Goal: Task Accomplishment & Management: Complete application form

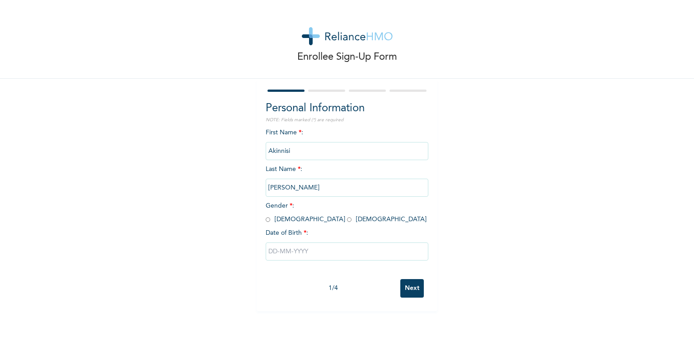
click at [334, 151] on input "Akinnisi" at bounding box center [347, 151] width 163 height 18
click at [327, 151] on input "Akinnisi" at bounding box center [347, 151] width 163 height 18
click at [268, 143] on input "Akinnisi" at bounding box center [347, 151] width 163 height 18
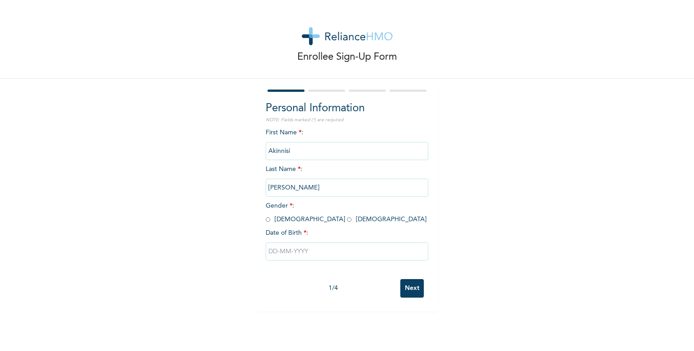
click at [322, 166] on div "First Name * : Akinnisi Last Name * : Victor Gender * : Male Female Date of Bir…" at bounding box center [347, 201] width 163 height 146
click at [272, 150] on input "Akinnisi" at bounding box center [347, 151] width 163 height 18
click at [397, 192] on input "[PERSON_NAME]" at bounding box center [347, 187] width 163 height 18
click at [293, 169] on span "Last Name * : Victor" at bounding box center [347, 178] width 163 height 25
click at [308, 152] on input "Akinnisi" at bounding box center [347, 151] width 163 height 18
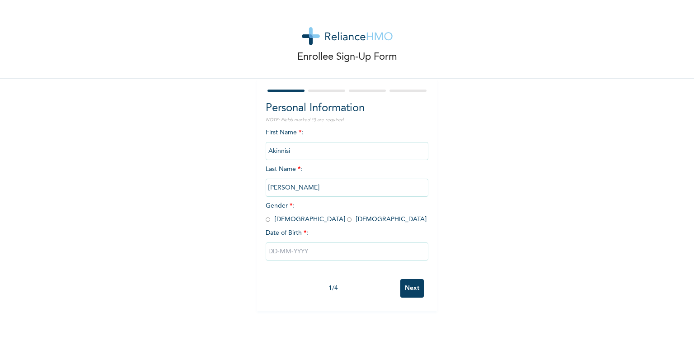
click at [308, 152] on input "Akinnisi" at bounding box center [347, 151] width 163 height 18
click at [297, 166] on span "Last Name * : Victor" at bounding box center [347, 178] width 163 height 25
click at [266, 220] on input "radio" at bounding box center [268, 219] width 5 height 9
radio input "true"
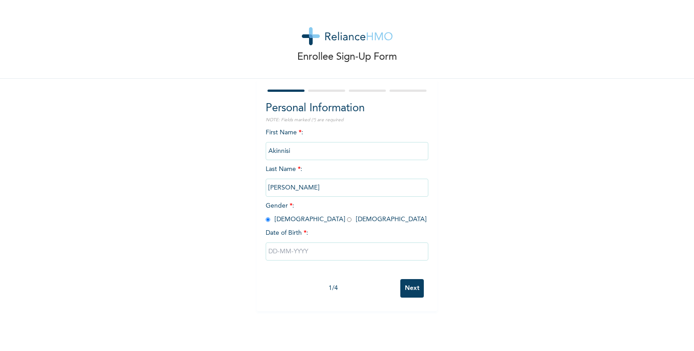
click at [296, 262] on div at bounding box center [347, 251] width 163 height 27
click at [293, 255] on input "text" at bounding box center [347, 251] width 163 height 18
select select "8"
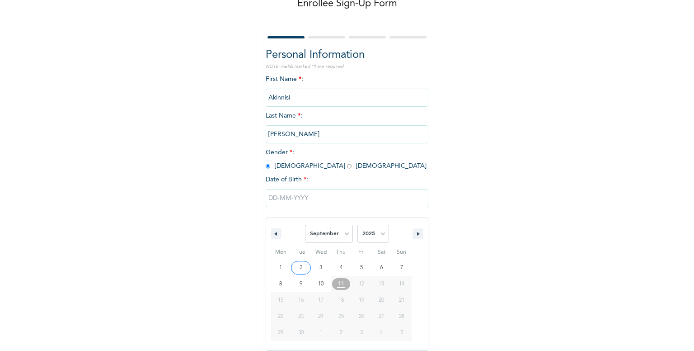
scroll to position [60, 0]
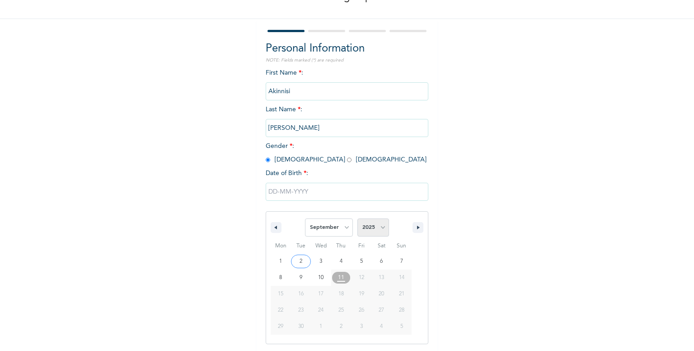
click at [372, 227] on select "2025 2024 2023 2022 2021 2020 2019 2018 2017 2016 2015 2014 2013 2012 2011 2010…" at bounding box center [373, 227] width 32 height 18
select select "1999"
click at [357, 218] on select "2025 2024 2023 2022 2021 2020 2019 2018 2017 2016 2015 2014 2013 2012 2011 2010…" at bounding box center [373, 227] width 32 height 18
click at [327, 225] on select "January February March April May June July August September October November De…" at bounding box center [329, 227] width 48 height 18
select select "6"
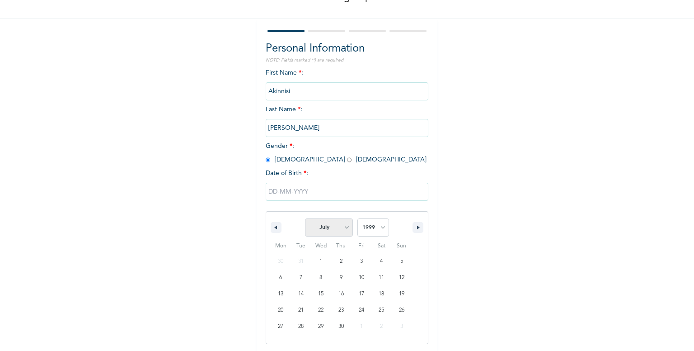
click at [305, 218] on select "January February March April May June July August September October November De…" at bounding box center [329, 227] width 48 height 18
type input "[DATE]"
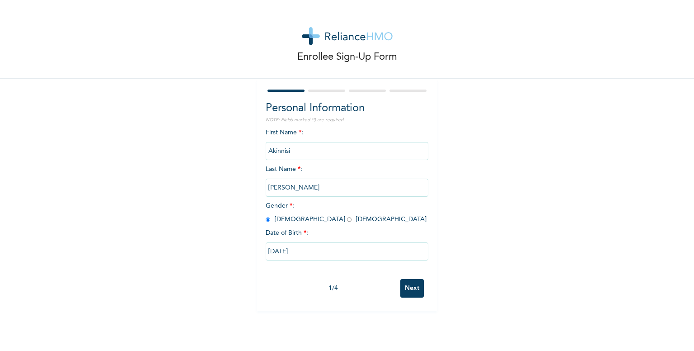
scroll to position [0, 0]
click at [292, 150] on input "Akinnisi" at bounding box center [347, 151] width 163 height 18
click at [290, 159] on div "First Name * : Akinnisi Last Name * : Victor Gender * : Male Female Date of Bir…" at bounding box center [347, 201] width 163 height 146
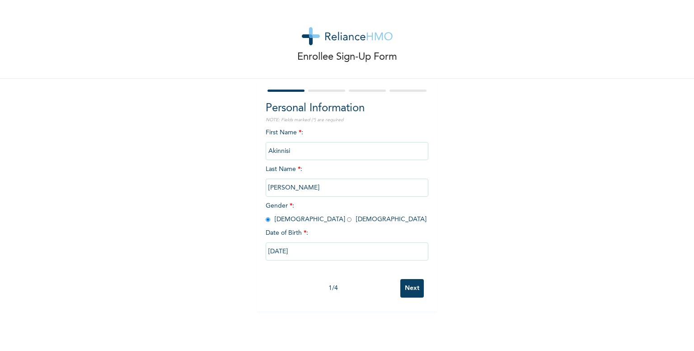
click at [290, 154] on input "Akinnisi" at bounding box center [347, 151] width 163 height 18
click at [409, 280] on input "Next" at bounding box center [411, 288] width 23 height 19
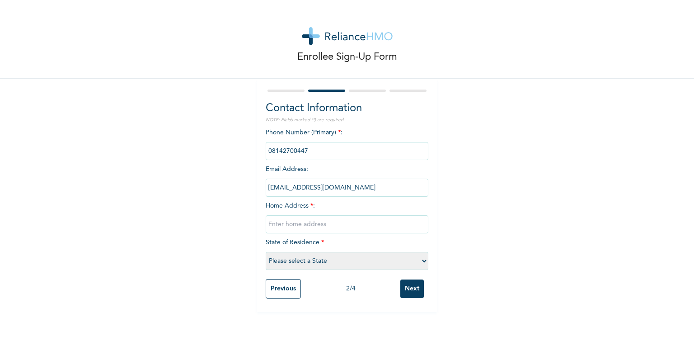
click at [291, 224] on input "text" at bounding box center [347, 224] width 163 height 18
type input "44A, Commercial Avenue , Sabo Yaba,Lagos"
select select "25"
click at [401, 280] on input "Next" at bounding box center [411, 288] width 23 height 19
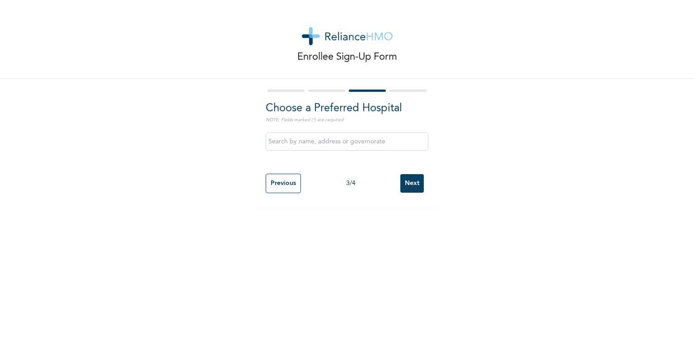
click at [266, 185] on input "Previous" at bounding box center [283, 182] width 35 height 19
select select "25"
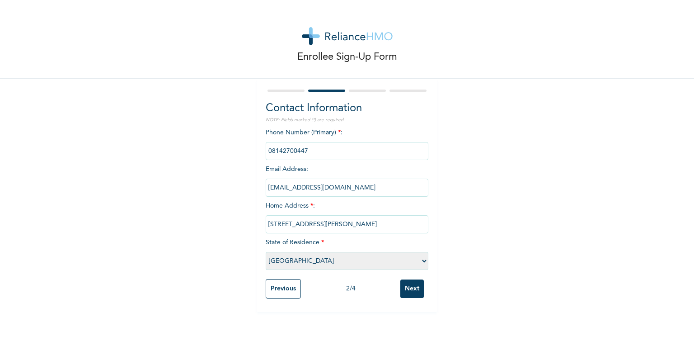
click at [272, 279] on input "Previous" at bounding box center [283, 288] width 35 height 19
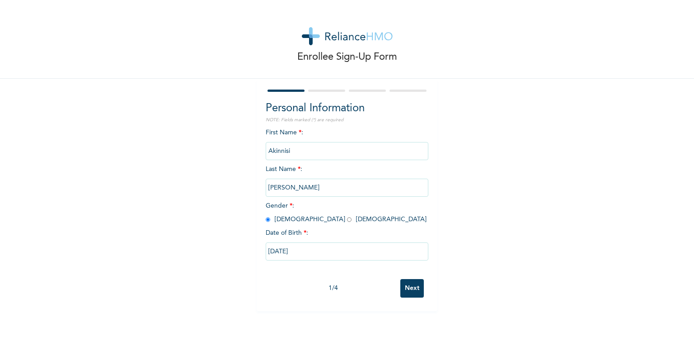
click at [410, 280] on input "Next" at bounding box center [411, 288] width 23 height 19
select select "25"
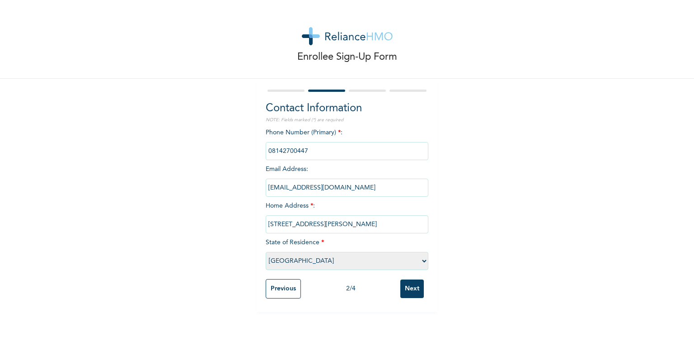
click at [410, 291] on input "Next" at bounding box center [411, 288] width 23 height 19
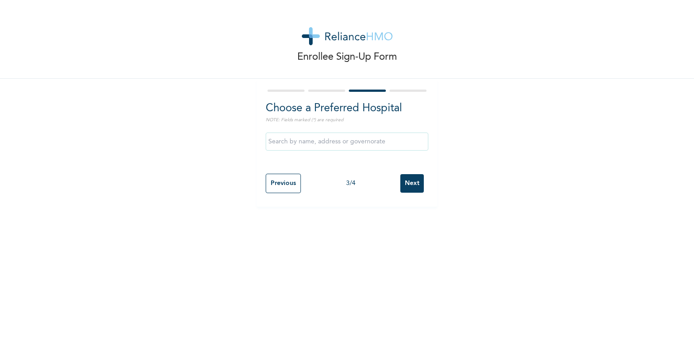
click at [312, 140] on input "text" at bounding box center [347, 141] width 163 height 18
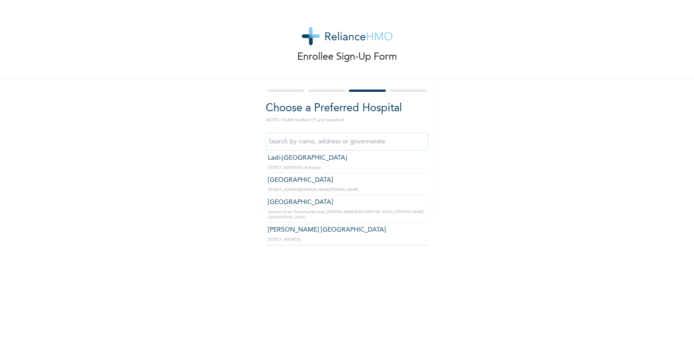
scroll to position [2159, 0]
click at [318, 136] on input "text" at bounding box center [347, 141] width 163 height 18
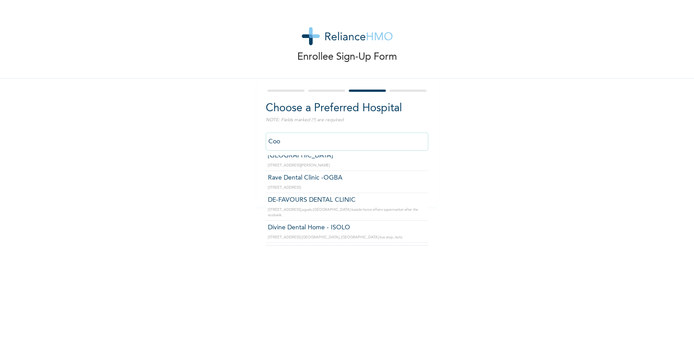
scroll to position [0, 0]
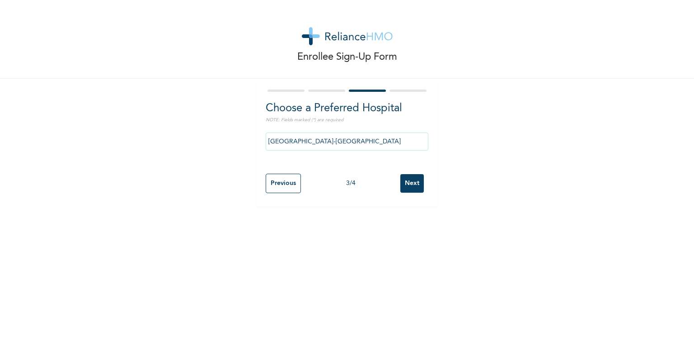
click at [417, 149] on input "[GEOGRAPHIC_DATA]-[GEOGRAPHIC_DATA]" at bounding box center [347, 141] width 163 height 18
click at [365, 142] on input "[GEOGRAPHIC_DATA]-[GEOGRAPHIC_DATA]" at bounding box center [347, 141] width 163 height 18
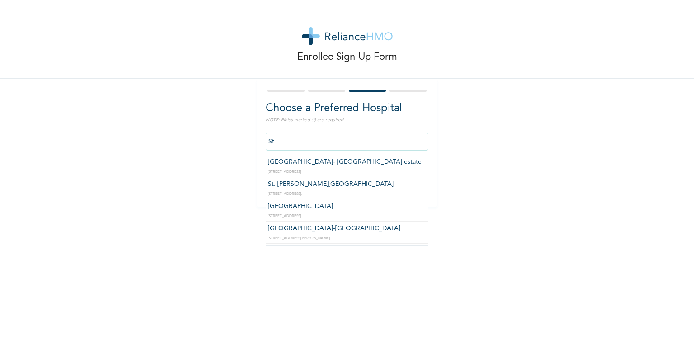
type input "S"
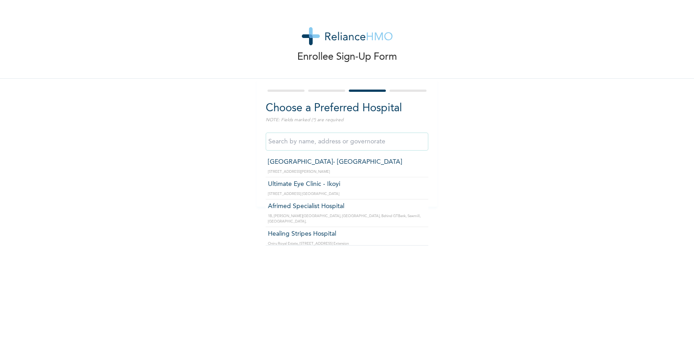
type input "S"
type input "Y"
click at [352, 139] on input "Fitness Options Ltd- Surulere" at bounding box center [347, 141] width 163 height 18
type input "Fitness plus Gym"
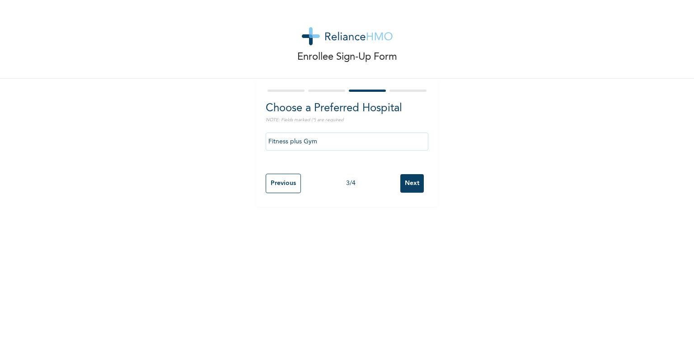
click at [407, 184] on input "Next" at bounding box center [411, 183] width 23 height 19
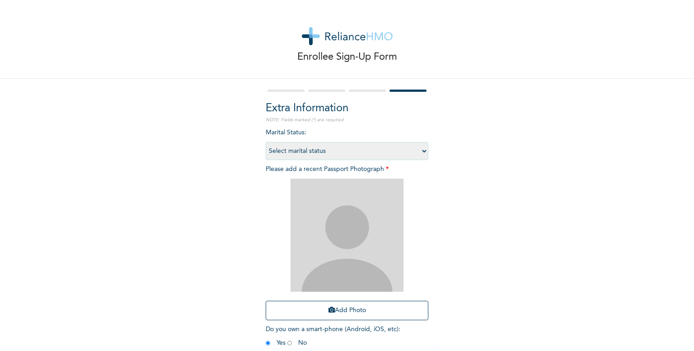
click at [304, 157] on select "Select marital status Single Married Divorced Widow/Widower" at bounding box center [347, 151] width 163 height 18
click at [354, 89] on div at bounding box center [367, 90] width 37 height 2
click at [360, 89] on div at bounding box center [367, 90] width 37 height 2
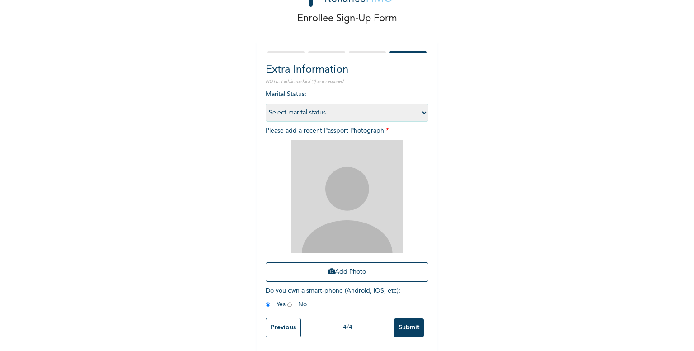
click at [279, 321] on input "Previous" at bounding box center [283, 327] width 35 height 19
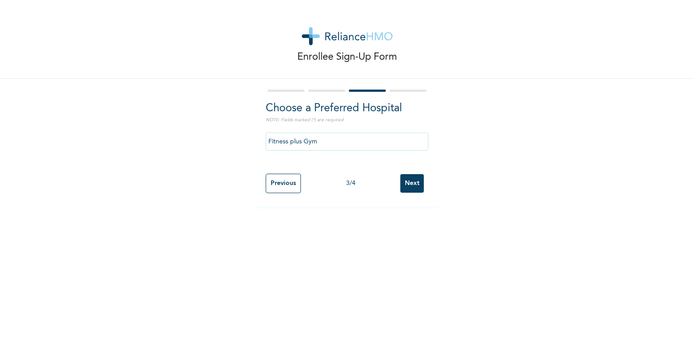
scroll to position [0, 0]
click at [318, 144] on input "Fitness plus Gym" at bounding box center [347, 141] width 163 height 18
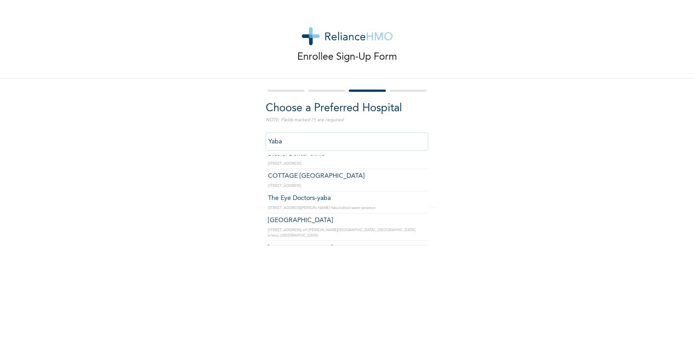
scroll to position [82, 0]
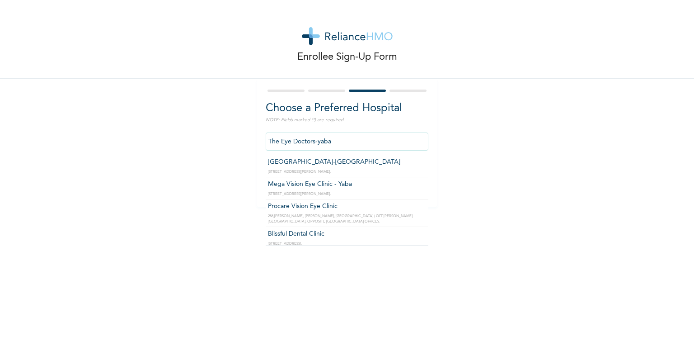
click at [340, 143] on input "The Eye Doctors-yaba" at bounding box center [347, 141] width 163 height 18
type input "[GEOGRAPHIC_DATA]-[GEOGRAPHIC_DATA]"
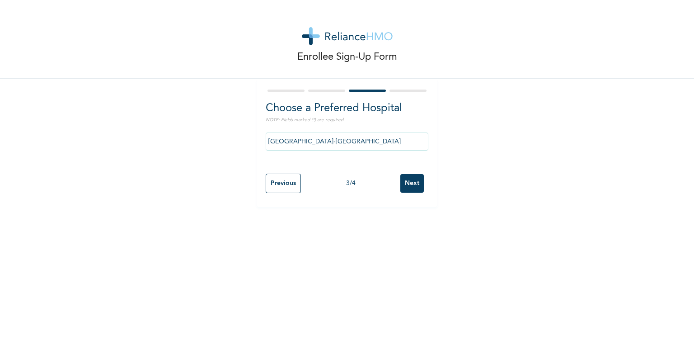
click at [284, 181] on input "Previous" at bounding box center [283, 182] width 35 height 19
select select "25"
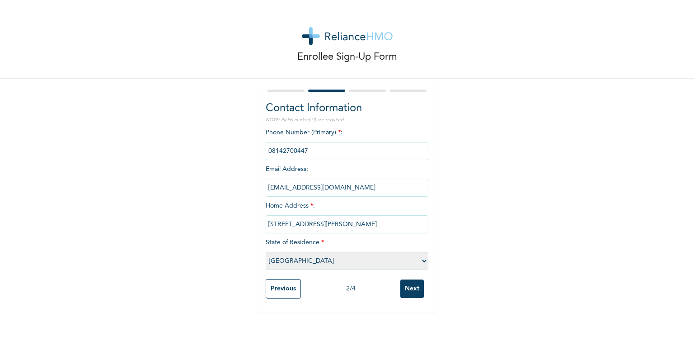
click at [420, 282] on input "Next" at bounding box center [411, 288] width 23 height 19
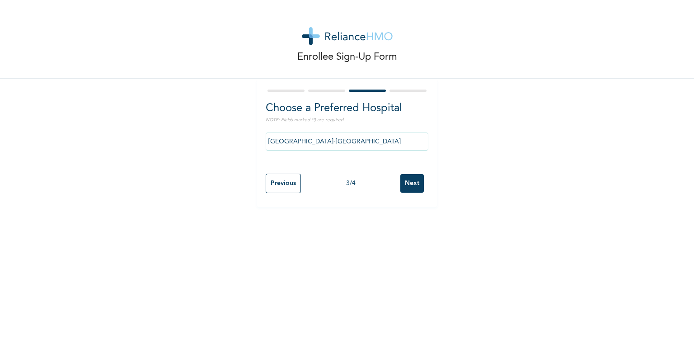
click at [271, 183] on input "Previous" at bounding box center [283, 182] width 35 height 19
select select "25"
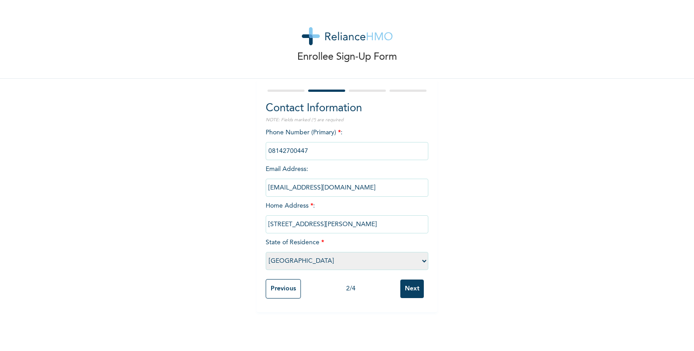
click at [289, 280] on input "Previous" at bounding box center [283, 288] width 35 height 19
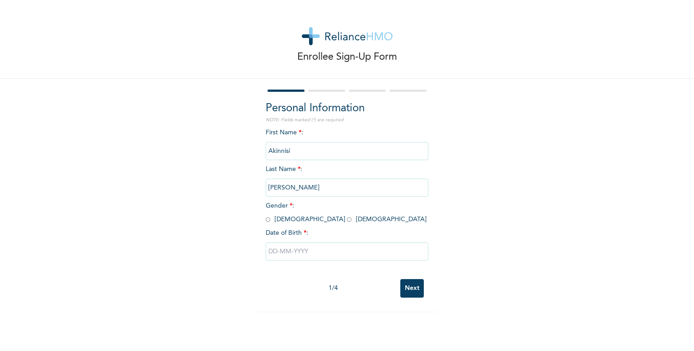
click at [400, 292] on input "Next" at bounding box center [411, 288] width 23 height 19
click at [266, 221] on input "radio" at bounding box center [268, 219] width 5 height 9
radio input "true"
click at [278, 255] on input "text" at bounding box center [347, 251] width 163 height 18
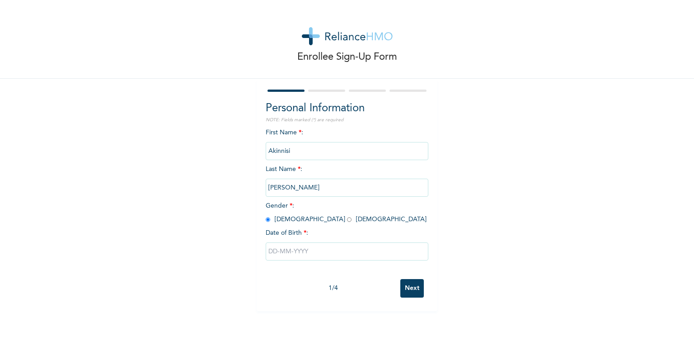
select select "8"
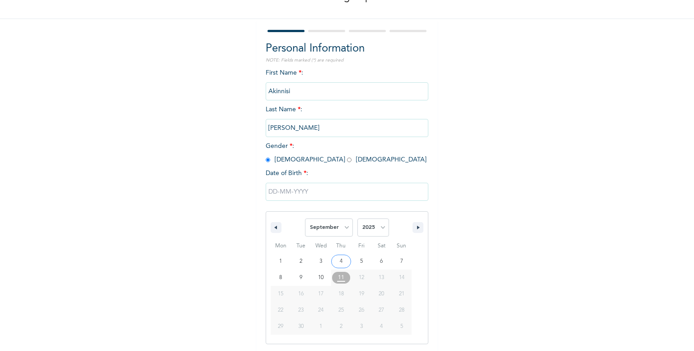
type input "[DATE]"
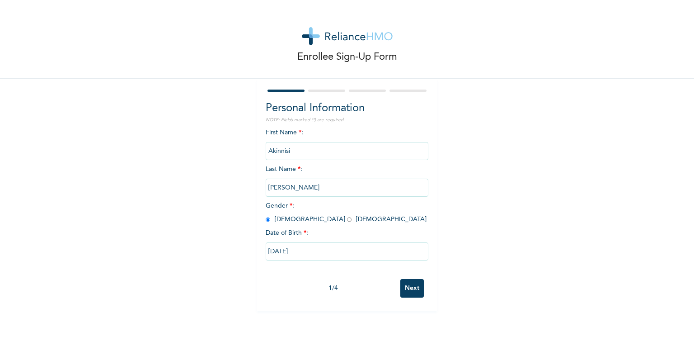
click at [403, 279] on input "Next" at bounding box center [411, 288] width 23 height 19
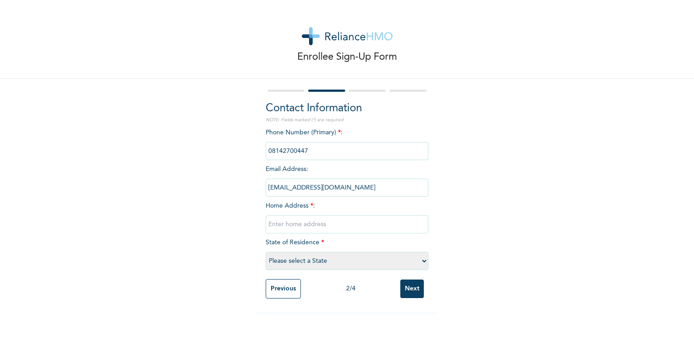
click at [369, 225] on input "text" at bounding box center [347, 224] width 163 height 18
type input "[STREET_ADDRESS]"
select select "25"
click at [404, 279] on input "Next" at bounding box center [411, 288] width 23 height 19
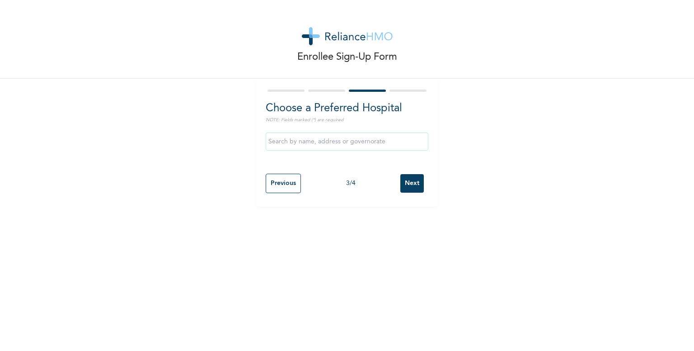
click at [334, 148] on input "text" at bounding box center [347, 141] width 163 height 18
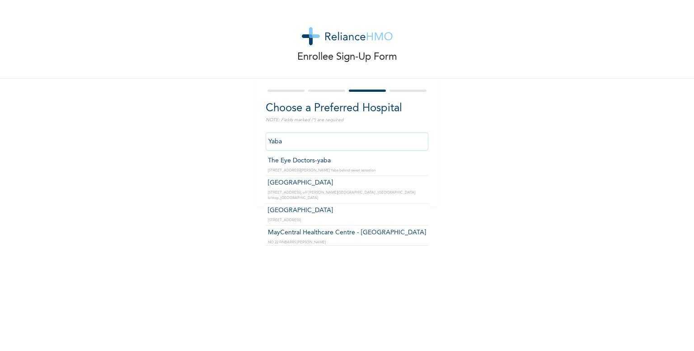
scroll to position [117, 0]
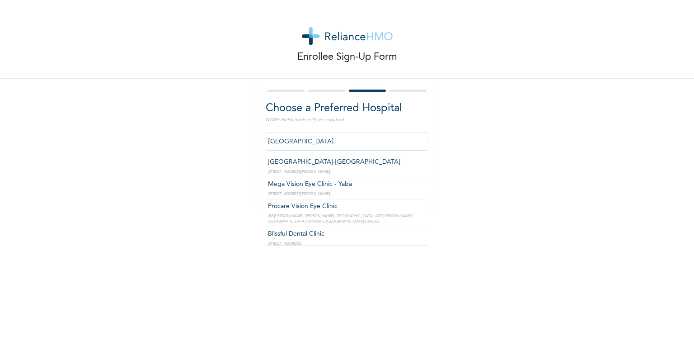
click at [332, 141] on input "[GEOGRAPHIC_DATA]" at bounding box center [347, 141] width 163 height 18
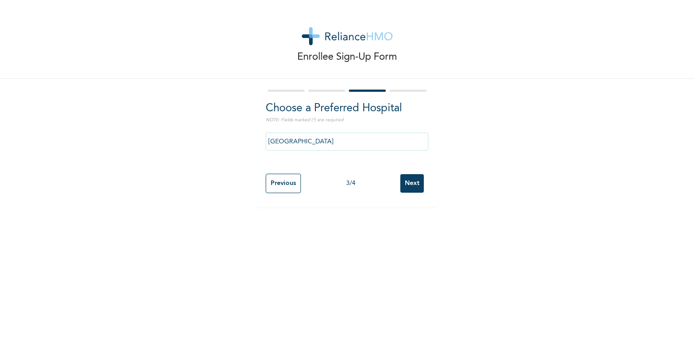
type input "Mega Vision Eye Clinic - Yaba"
click at [284, 179] on input "Previous" at bounding box center [283, 182] width 35 height 19
select select "25"
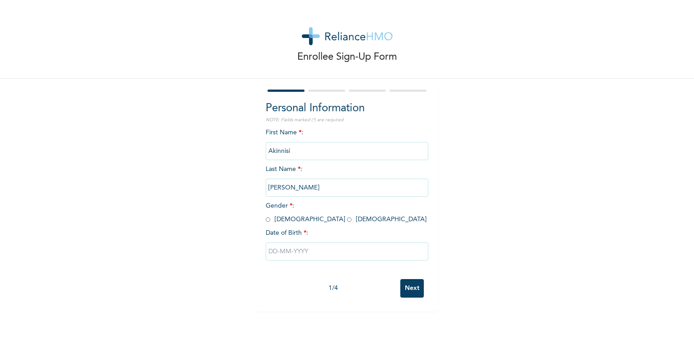
click at [266, 220] on input "radio" at bounding box center [268, 219] width 5 height 9
radio input "true"
click at [311, 262] on div at bounding box center [347, 251] width 163 height 27
click at [303, 250] on input "text" at bounding box center [347, 251] width 163 height 18
select select "8"
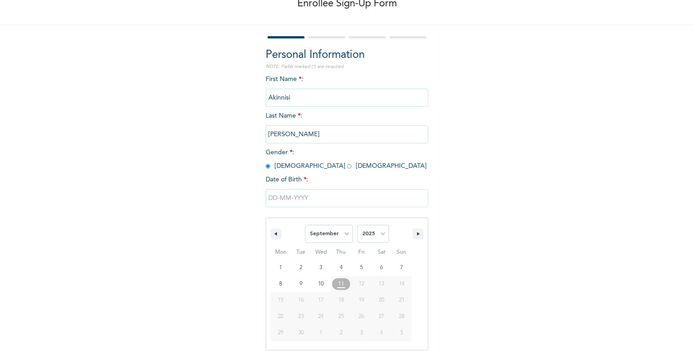
scroll to position [60, 0]
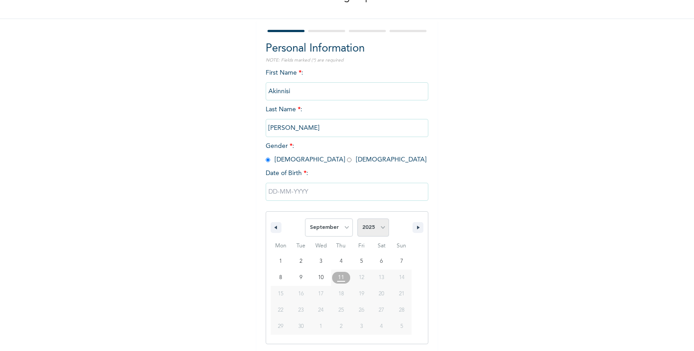
click at [384, 228] on select "2025 2024 2023 2022 2021 2020 2019 2018 2017 2016 2015 2014 2013 2012 2011 2010…" at bounding box center [373, 227] width 32 height 18
select select "1999"
click at [357, 218] on select "2025 2024 2023 2022 2021 2020 2019 2018 2017 2016 2015 2014 2013 2012 2011 2010…" at bounding box center [373, 227] width 32 height 18
click at [325, 224] on select "January February March April May June July August September October November De…" at bounding box center [329, 227] width 48 height 18
select select "6"
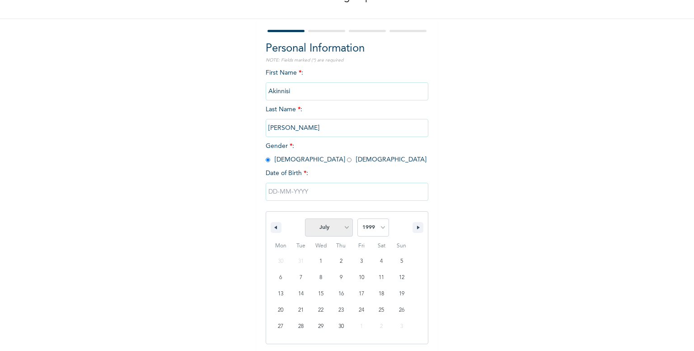
click at [305, 218] on select "January February March April May June July August September October November De…" at bounding box center [329, 227] width 48 height 18
type input "[DATE]"
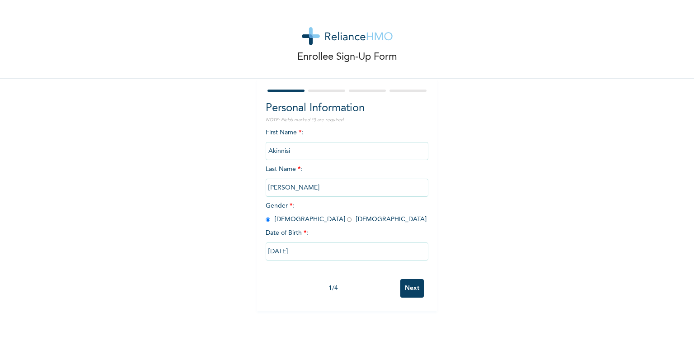
click at [415, 287] on input "Next" at bounding box center [411, 288] width 23 height 19
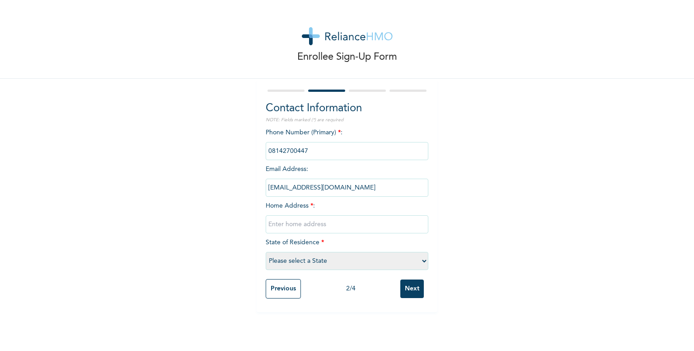
click at [186, 183] on div "Enrollee Sign-Up Form Contact Information NOTE: Fields marked (*) are required …" at bounding box center [347, 156] width 694 height 312
click at [299, 224] on input "text" at bounding box center [347, 224] width 163 height 18
type input "[STREET_ADDRESS]"
select select "25"
click at [405, 290] on input "Next" at bounding box center [411, 288] width 23 height 19
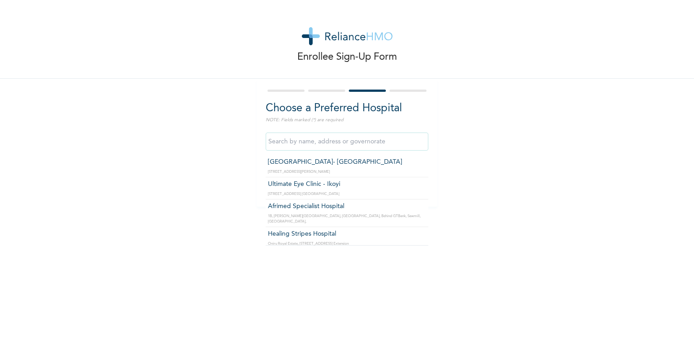
click at [310, 139] on input "text" at bounding box center [347, 141] width 163 height 18
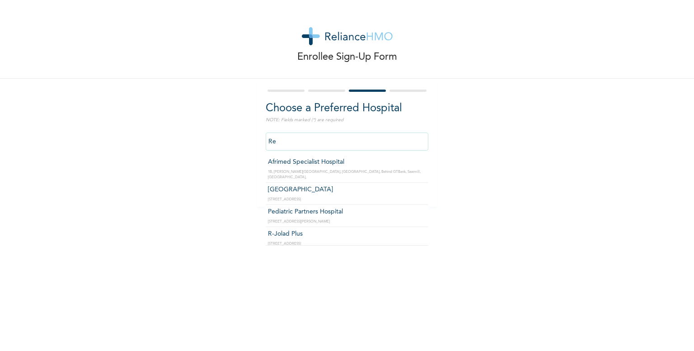
type input "R"
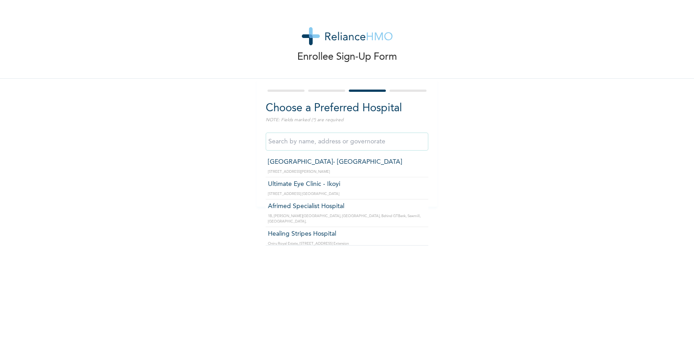
paste input "[GEOGRAPHIC_DATA]"
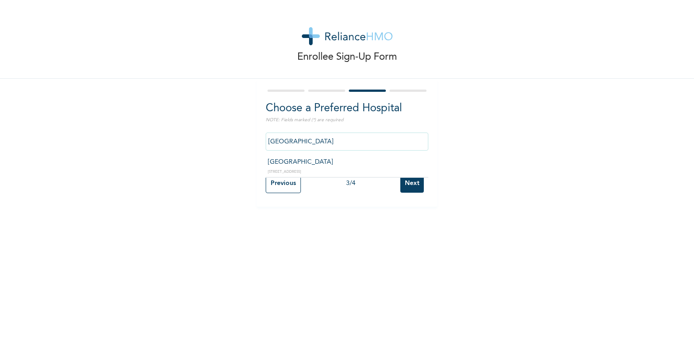
type input "[GEOGRAPHIC_DATA]"
click at [419, 175] on input "Next" at bounding box center [411, 183] width 23 height 19
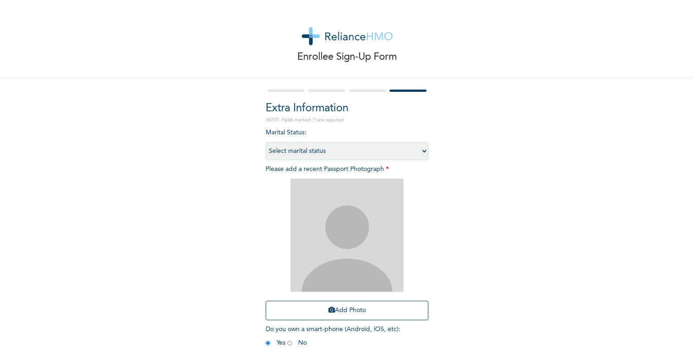
click at [361, 146] on select "Select marital status Single Married Divorced Widow/Widower" at bounding box center [347, 151] width 163 height 18
click at [266, 142] on select "Select marital status Single Married Divorced Widow/Widower" at bounding box center [347, 151] width 163 height 18
click at [294, 150] on select "Select marital status Single Married Divorced Widow/Widower" at bounding box center [347, 151] width 163 height 18
select select "1"
click at [266, 142] on select "Select marital status Single Married Divorced Widow/Widower" at bounding box center [347, 151] width 163 height 18
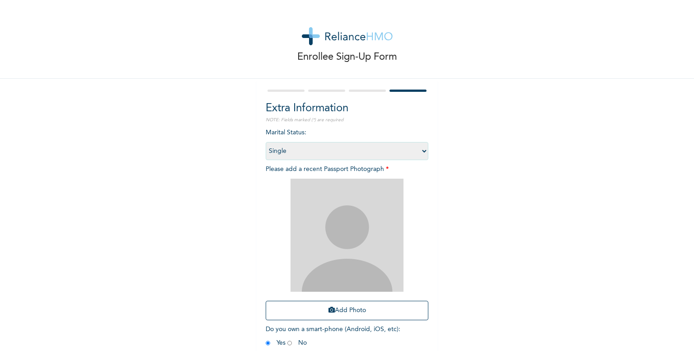
click at [333, 212] on img at bounding box center [346, 234] width 113 height 113
click at [363, 217] on img at bounding box center [346, 234] width 113 height 113
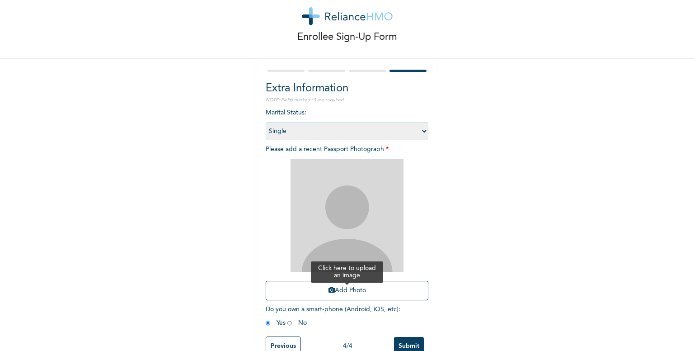
click at [336, 297] on button "Add Photo" at bounding box center [347, 289] width 163 height 19
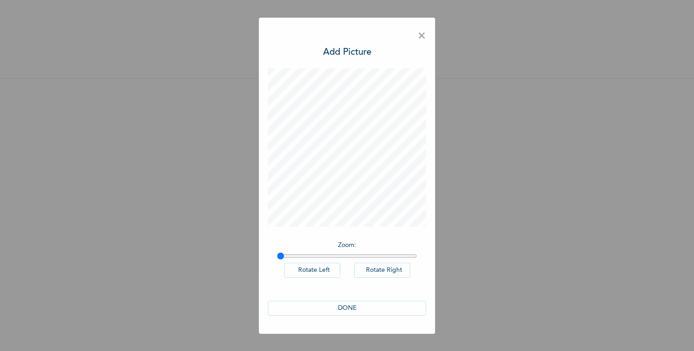
click at [418, 31] on span "×" at bounding box center [421, 36] width 9 height 19
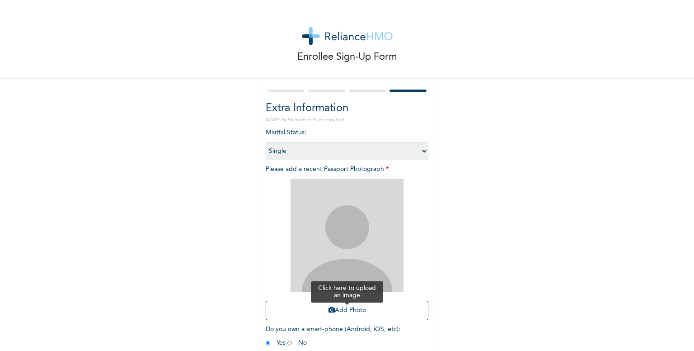
click at [363, 304] on button "Add Photo" at bounding box center [347, 309] width 163 height 19
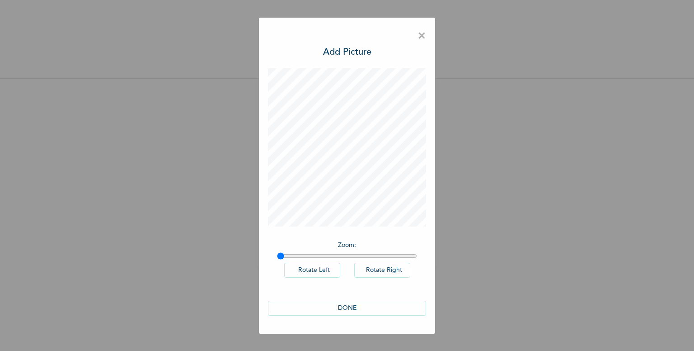
click at [342, 308] on button "DONE" at bounding box center [347, 307] width 158 height 15
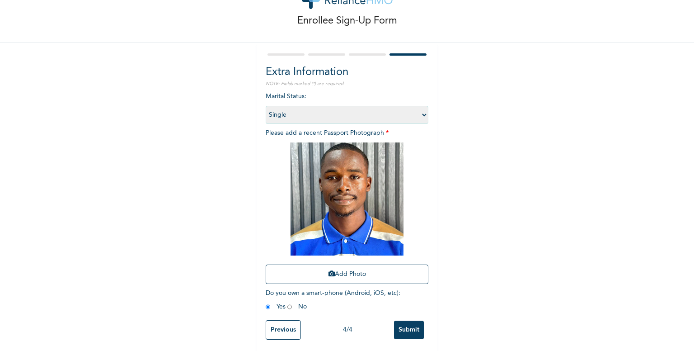
scroll to position [45, 0]
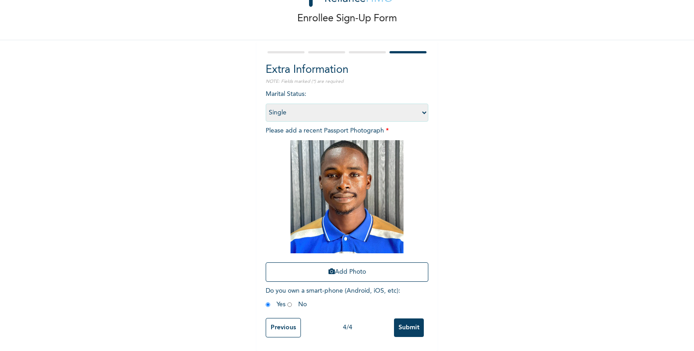
click at [425, 321] on div "Extra Information NOTE: Fields marked (*) are required Marital Status : Select …" at bounding box center [347, 195] width 181 height 310
click at [284, 297] on span "Do you own a smart-phone (Android, iOS, etc) : Yes No" at bounding box center [333, 297] width 135 height 20
click at [287, 300] on input "radio" at bounding box center [289, 304] width 5 height 9
radio input "true"
click at [266, 300] on input "radio" at bounding box center [268, 304] width 5 height 9
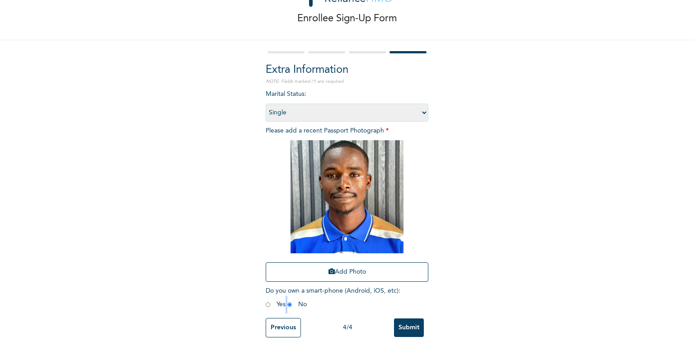
radio input "true"
click at [411, 332] on div "Previous 4 / 4 Submit" at bounding box center [347, 327] width 163 height 28
click at [407, 320] on input "Submit" at bounding box center [409, 327] width 30 height 19
